Goal: Task Accomplishment & Management: Manage account settings

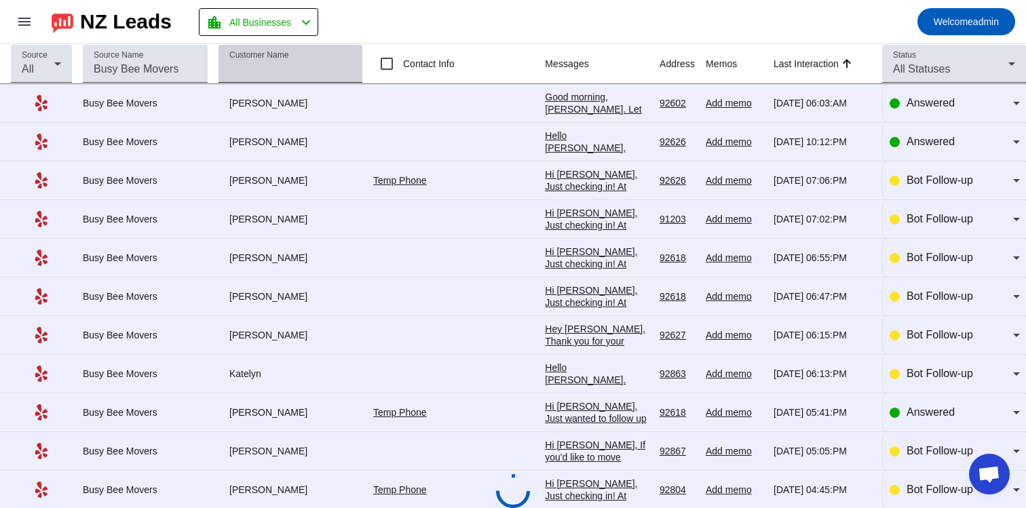
click at [275, 71] on input "Customer Name" at bounding box center [290, 69] width 122 height 16
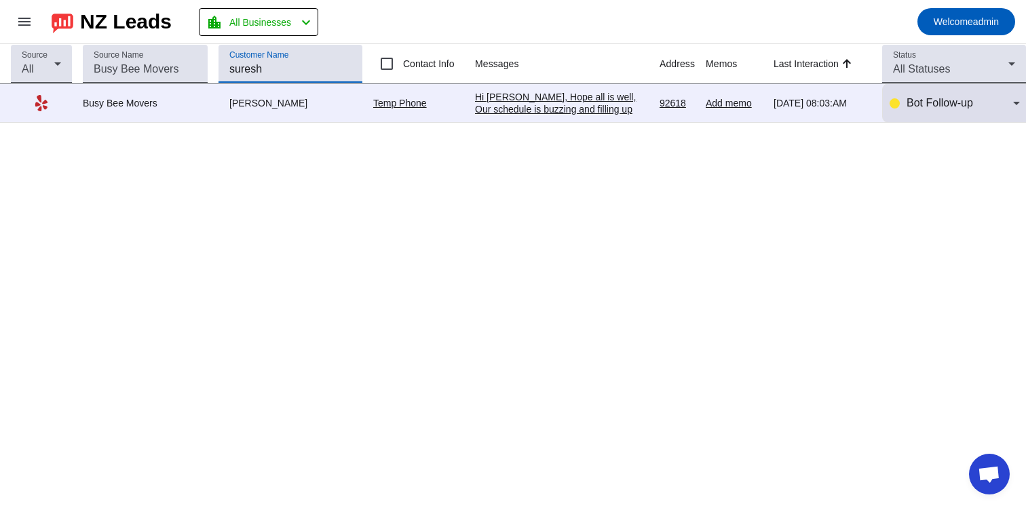
type input "suresh"
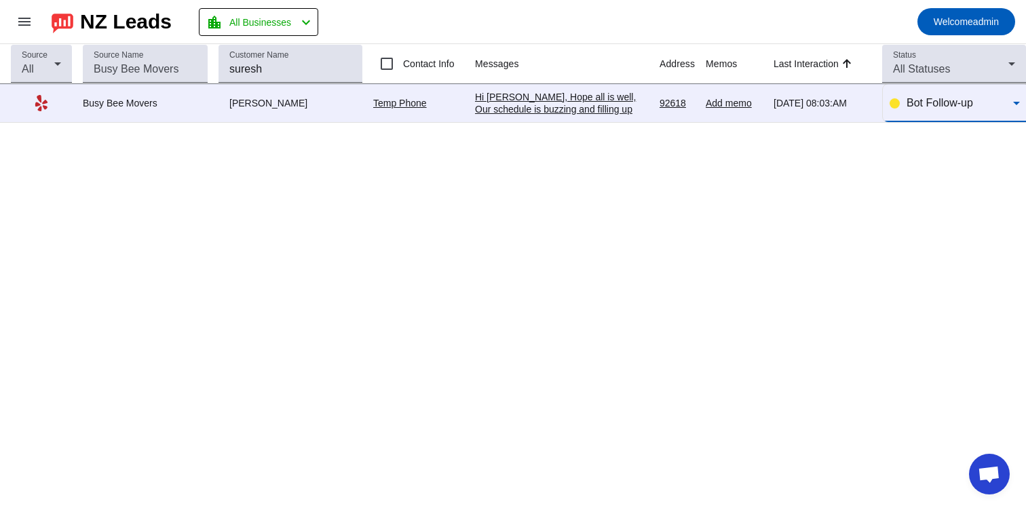
click at [989, 109] on div "Bot Follow-up" at bounding box center [960, 103] width 107 height 16
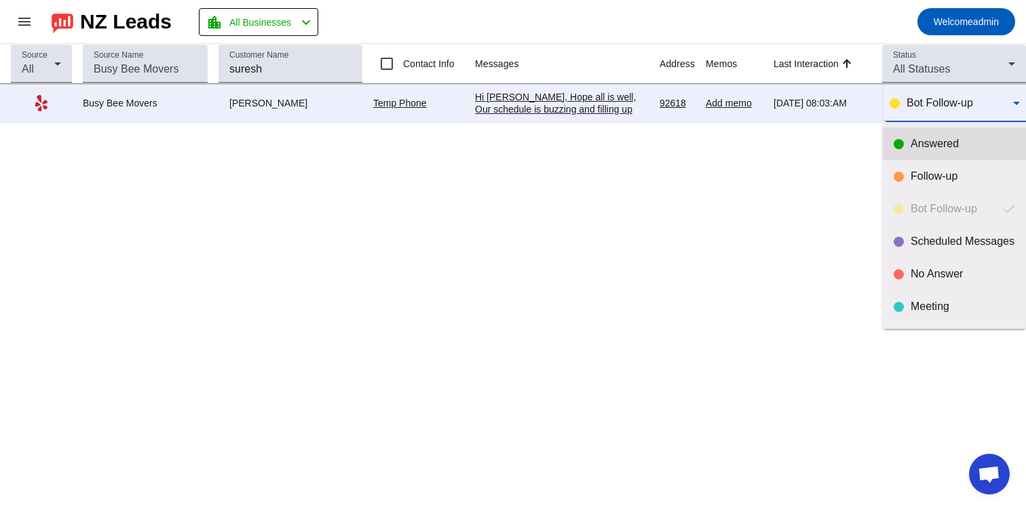
click at [968, 149] on div "Answered" at bounding box center [963, 144] width 105 height 14
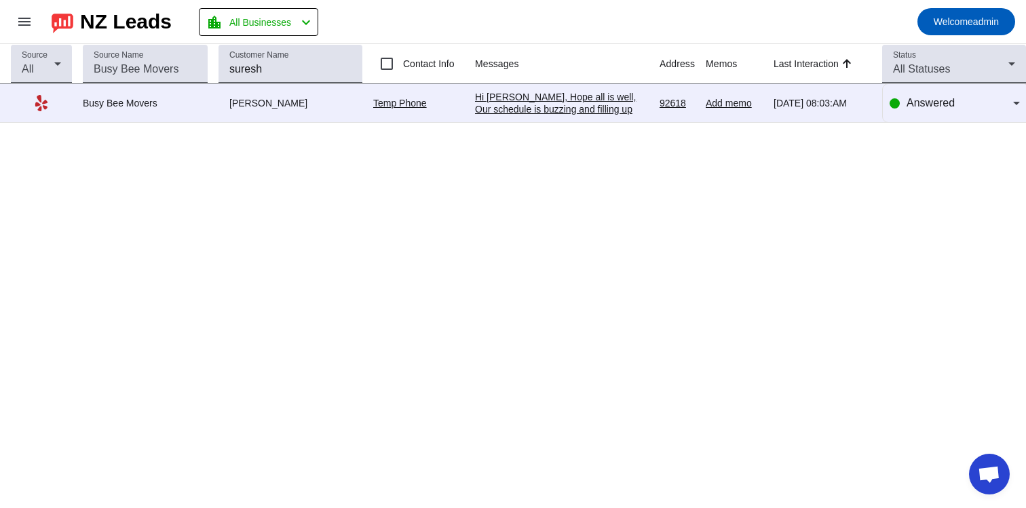
click at [63, 23] on img at bounding box center [63, 21] width 22 height 23
click at [18, 26] on mat-icon "menu" at bounding box center [24, 22] width 16 height 16
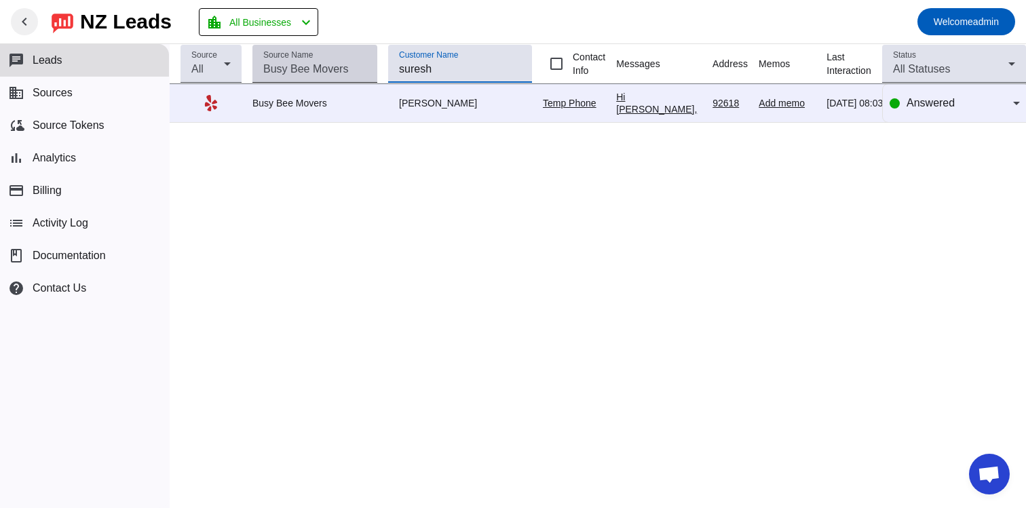
drag, startPoint x: 440, startPoint y: 73, endPoint x: 352, endPoint y: 47, distance: 92.1
click at [352, 57] on tr "Source All Source Name Customer Name suresh Contact Info Messages Address Memos…" at bounding box center [612, 64] width 885 height 40
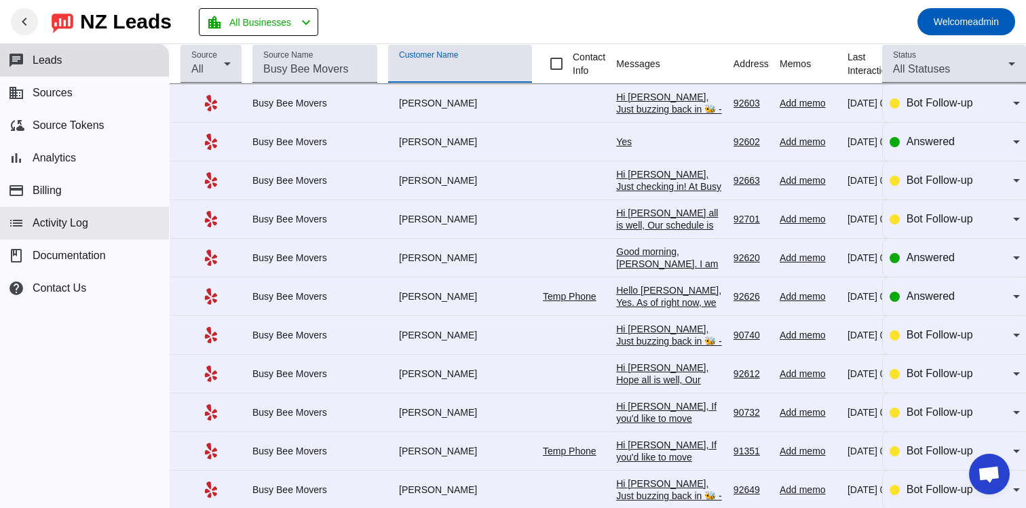
click at [64, 221] on span "Activity Log" at bounding box center [61, 223] width 56 height 12
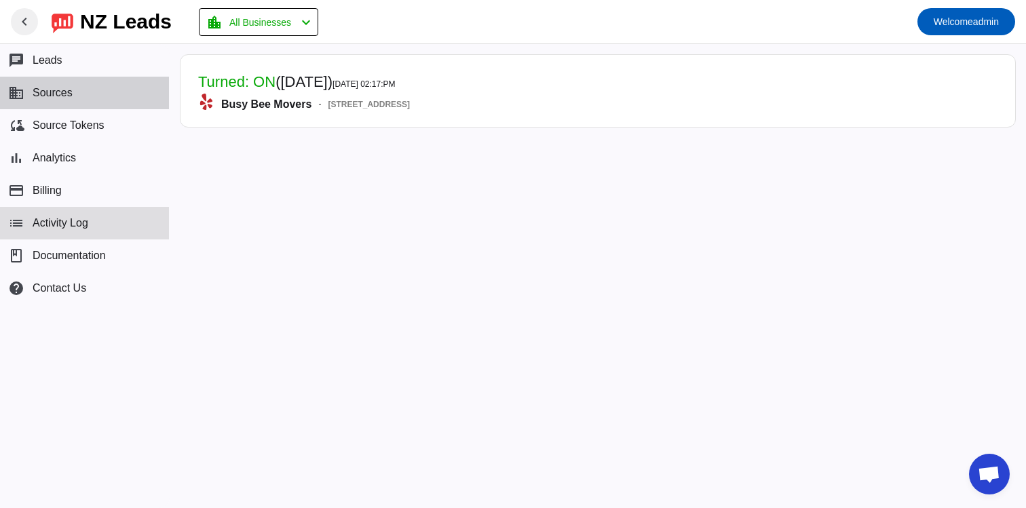
click at [54, 97] on span "Sources" at bounding box center [53, 93] width 40 height 12
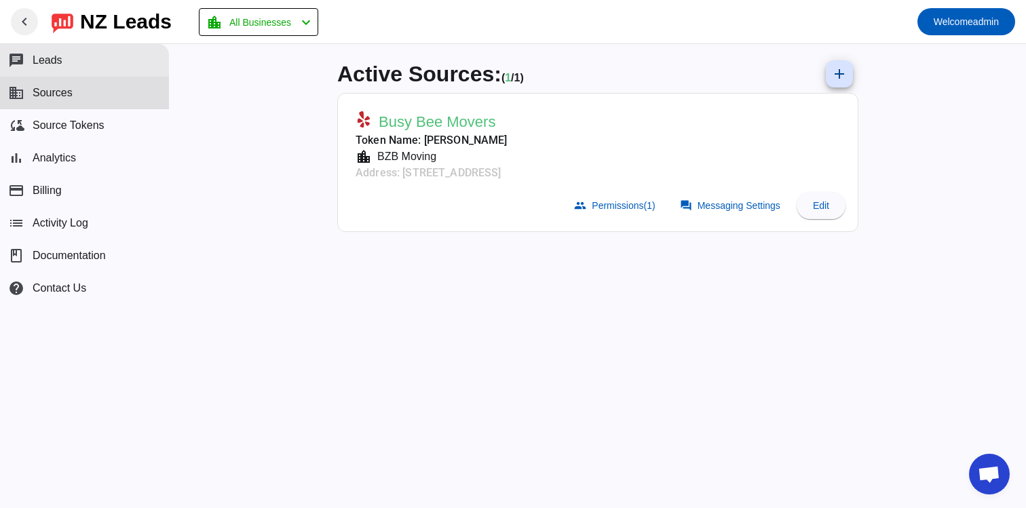
click at [62, 70] on button "chat Leads" at bounding box center [84, 60] width 169 height 33
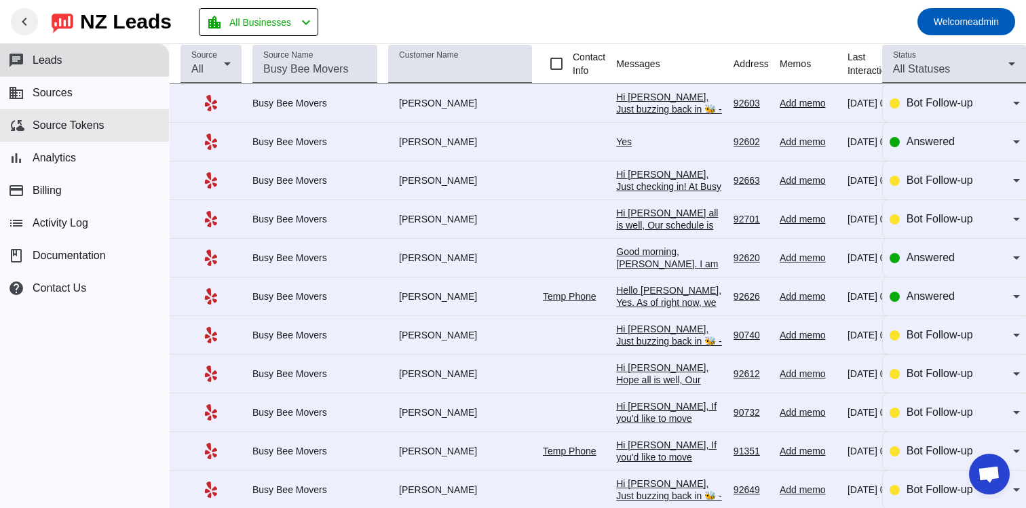
click at [75, 128] on span "Source Tokens" at bounding box center [69, 125] width 72 height 12
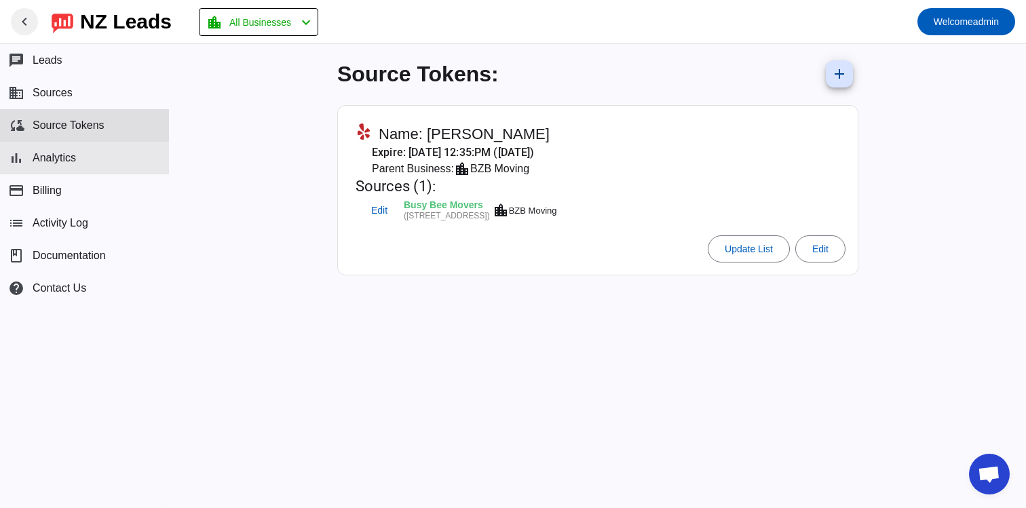
click at [64, 166] on button "bar_chart Analytics" at bounding box center [84, 158] width 169 height 33
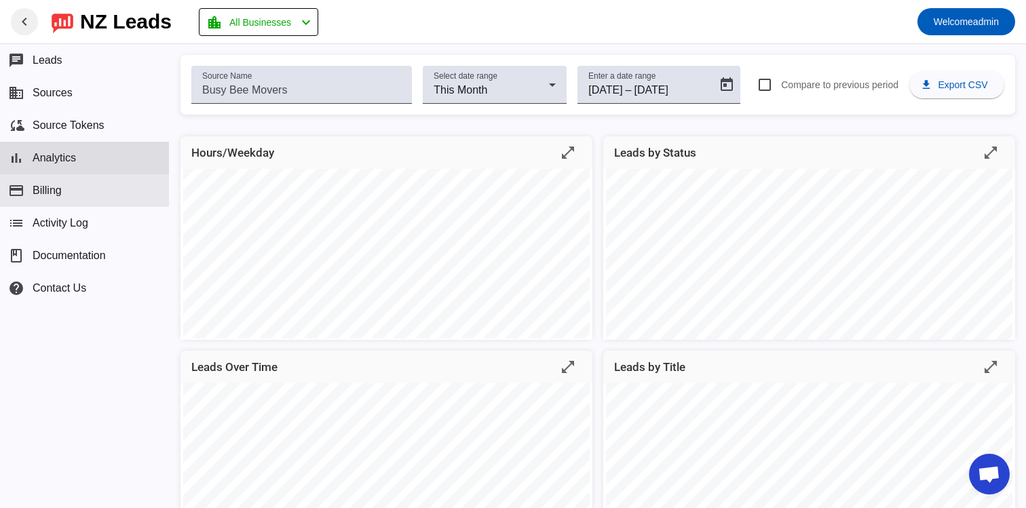
click at [64, 192] on button "payment Billing" at bounding box center [84, 190] width 169 height 33
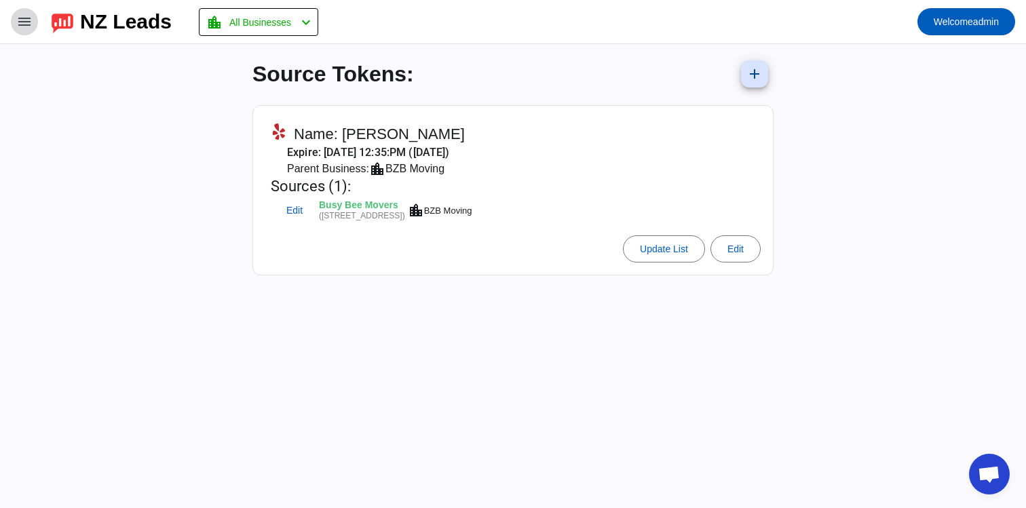
click at [20, 28] on mat-icon "menu" at bounding box center [24, 22] width 16 height 16
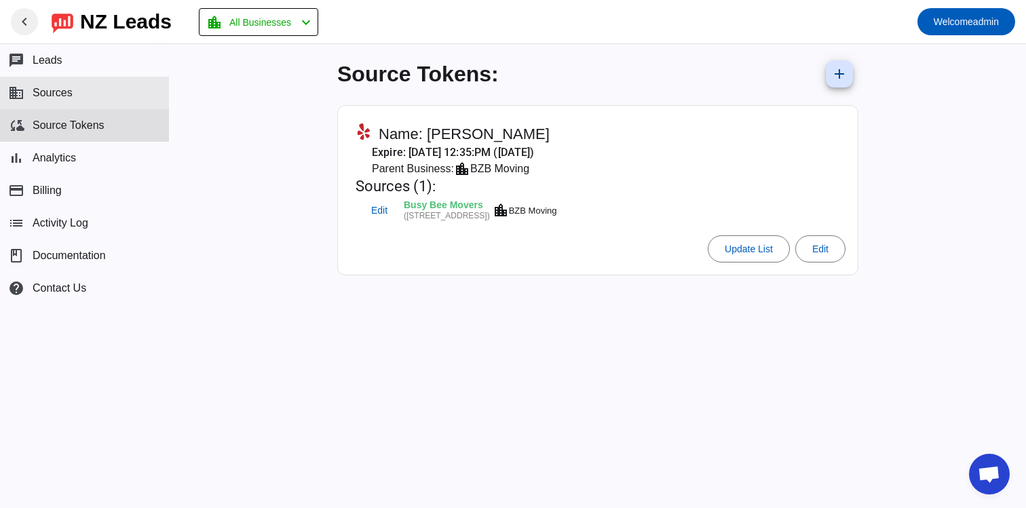
click at [67, 84] on button "business Sources" at bounding box center [84, 93] width 169 height 33
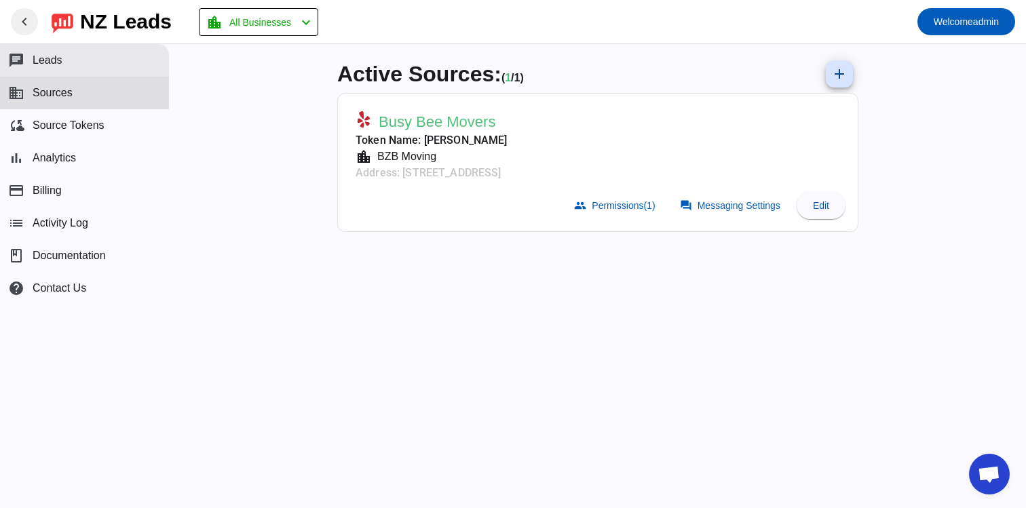
click at [62, 63] on button "chat Leads" at bounding box center [84, 60] width 169 height 33
